Goal: Information Seeking & Learning: Learn about a topic

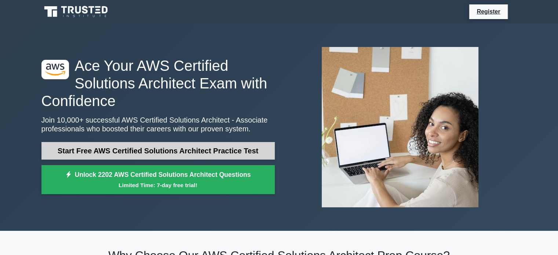
click at [147, 153] on link "Start Free AWS Certified Solutions Architect Practice Test" at bounding box center [157, 151] width 233 height 18
